Goal: Entertainment & Leisure: Consume media (video, audio)

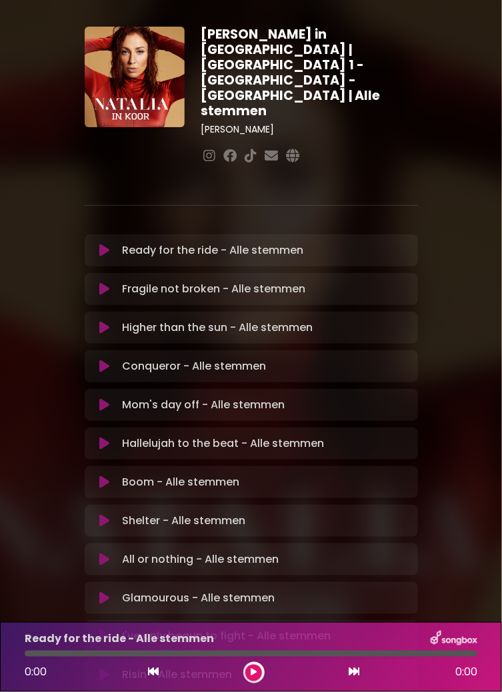
scroll to position [41, 0]
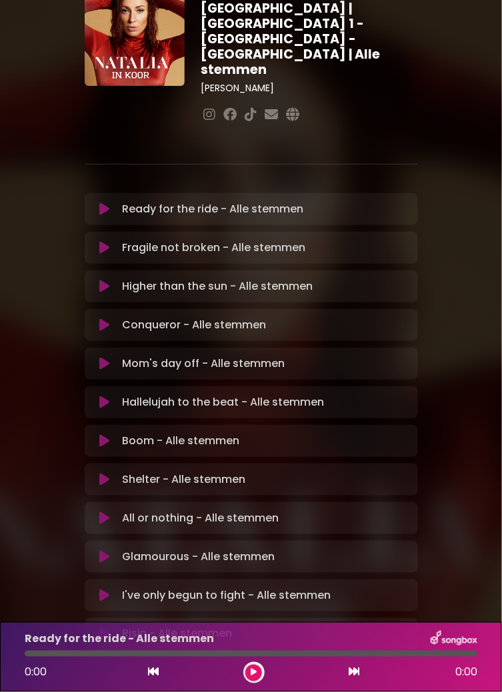
click at [260, 676] on button at bounding box center [253, 673] width 17 height 17
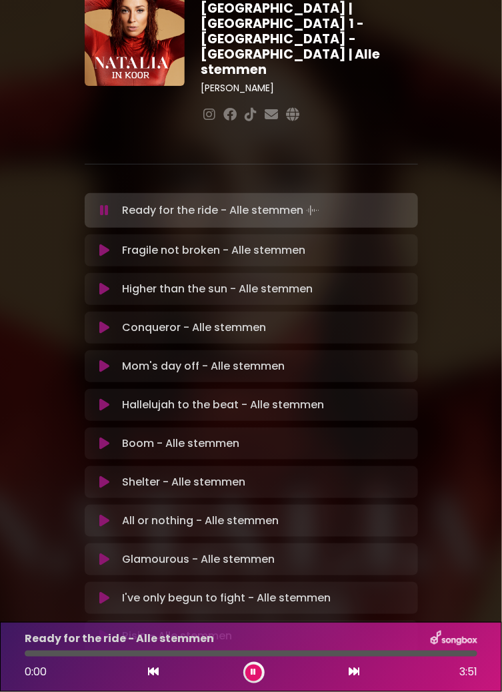
click at [260, 670] on button at bounding box center [253, 673] width 17 height 17
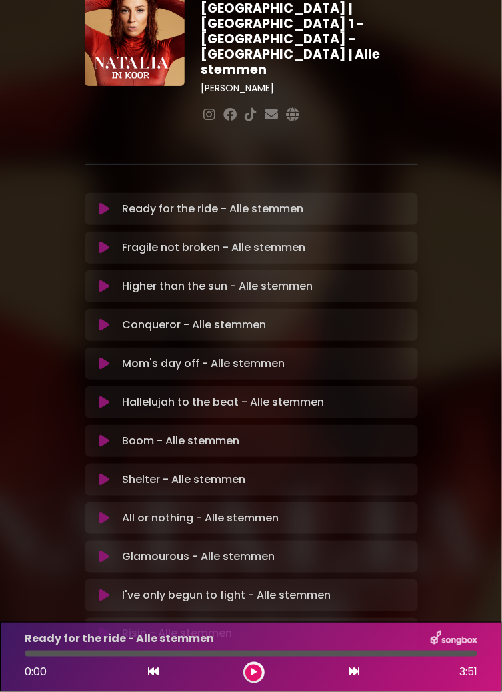
click at [256, 674] on icon at bounding box center [253, 673] width 6 height 8
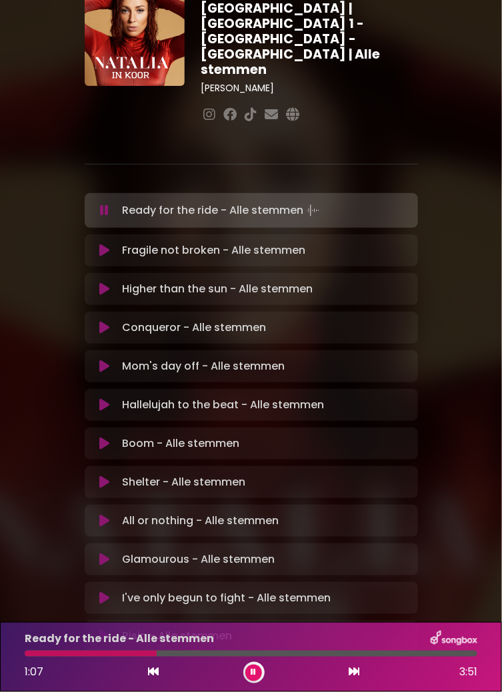
click at [253, 672] on icon at bounding box center [253, 673] width 5 height 8
